Goal: Task Accomplishment & Management: Use online tool/utility

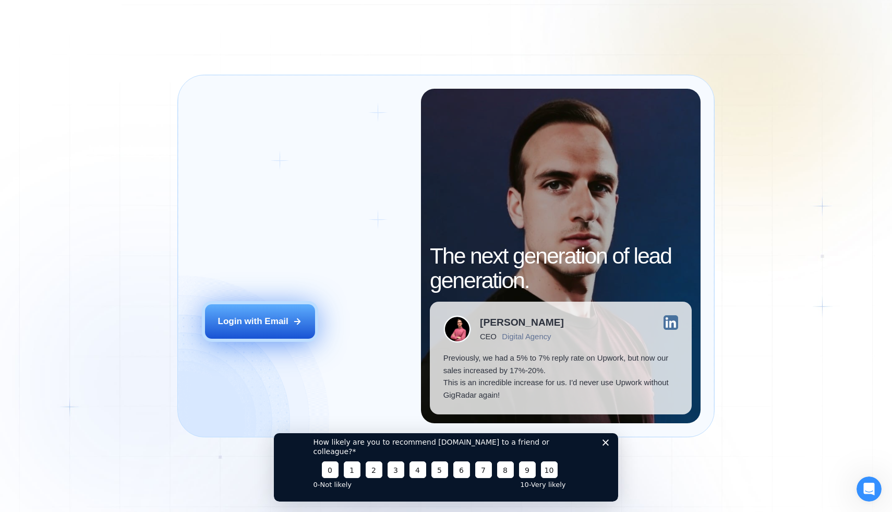
click at [269, 304] on button "Login with Email" at bounding box center [260, 321] width 111 height 34
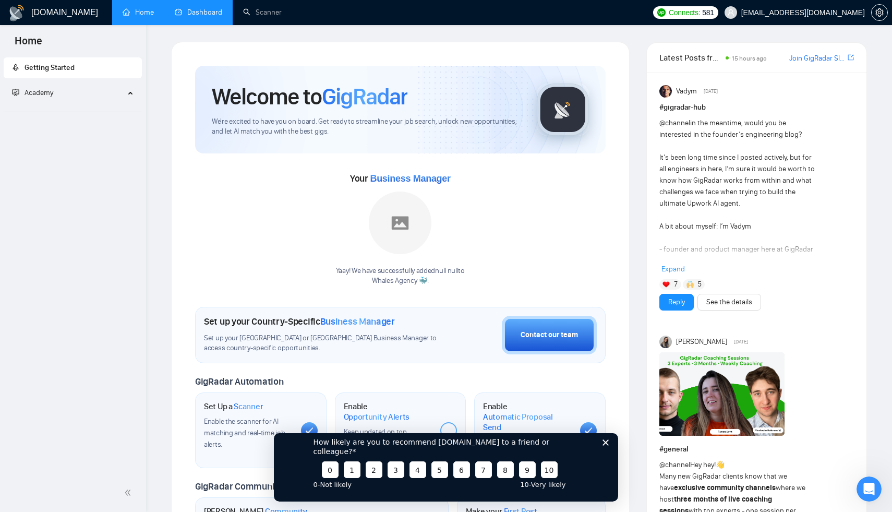
click at [206, 9] on link "Dashboard" at bounding box center [198, 12] width 47 height 9
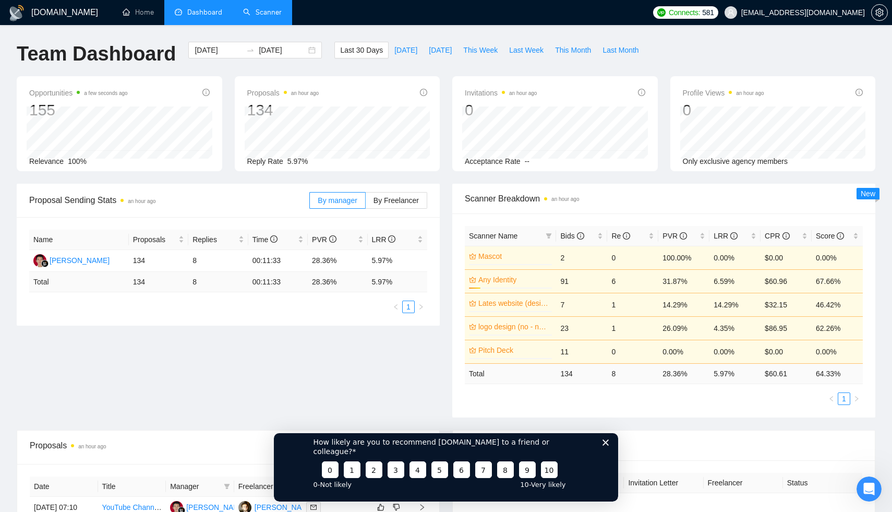
click at [268, 13] on link "Scanner" at bounding box center [262, 12] width 39 height 9
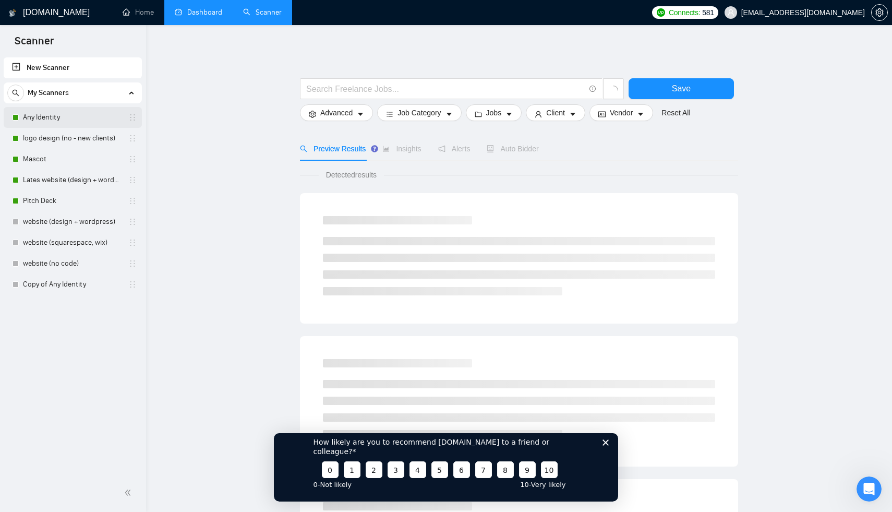
click at [58, 120] on link "Any Identity" at bounding box center [72, 117] width 99 height 21
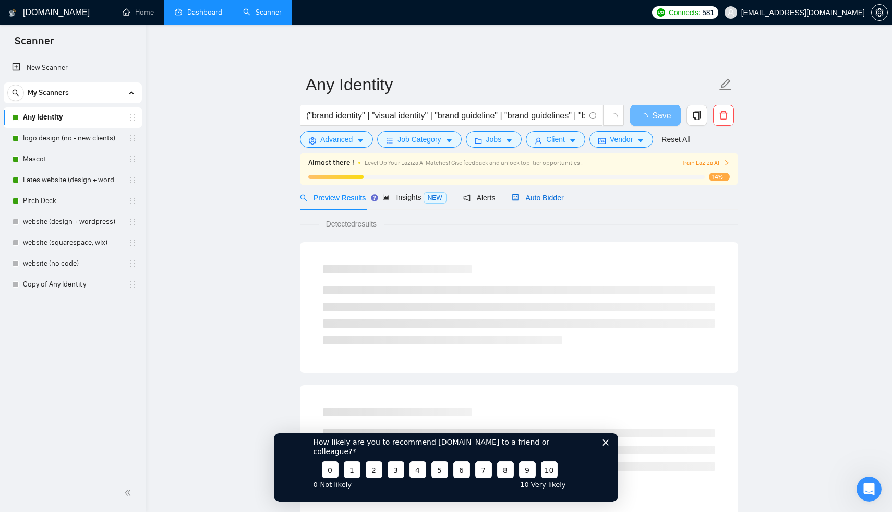
click at [550, 194] on span "Auto Bidder" at bounding box center [538, 198] width 52 height 8
